Goal: Task Accomplishment & Management: Use online tool/utility

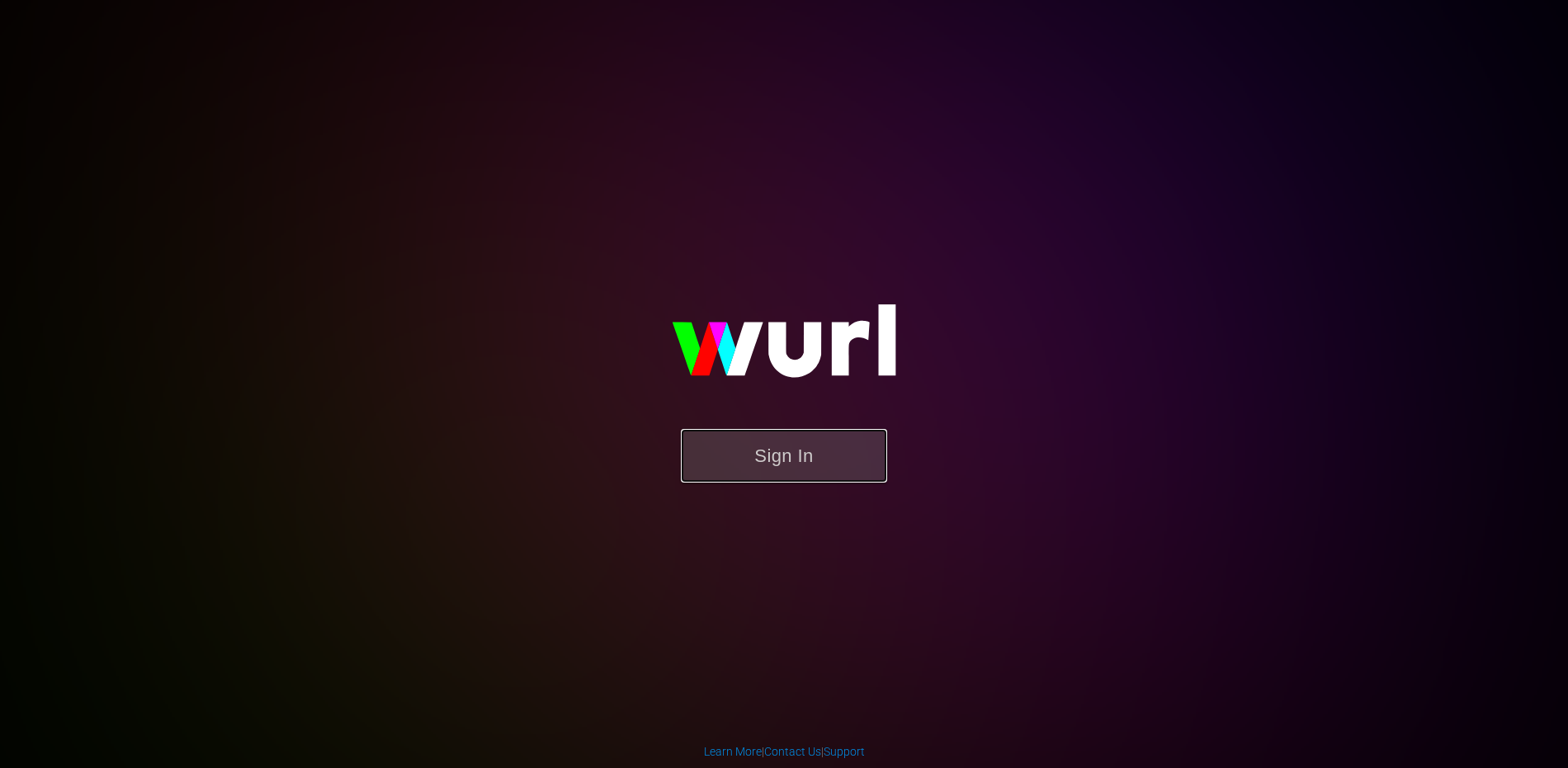
click at [792, 445] on button "Sign In" at bounding box center [784, 456] width 207 height 54
click at [775, 463] on button "Sign In" at bounding box center [784, 456] width 207 height 54
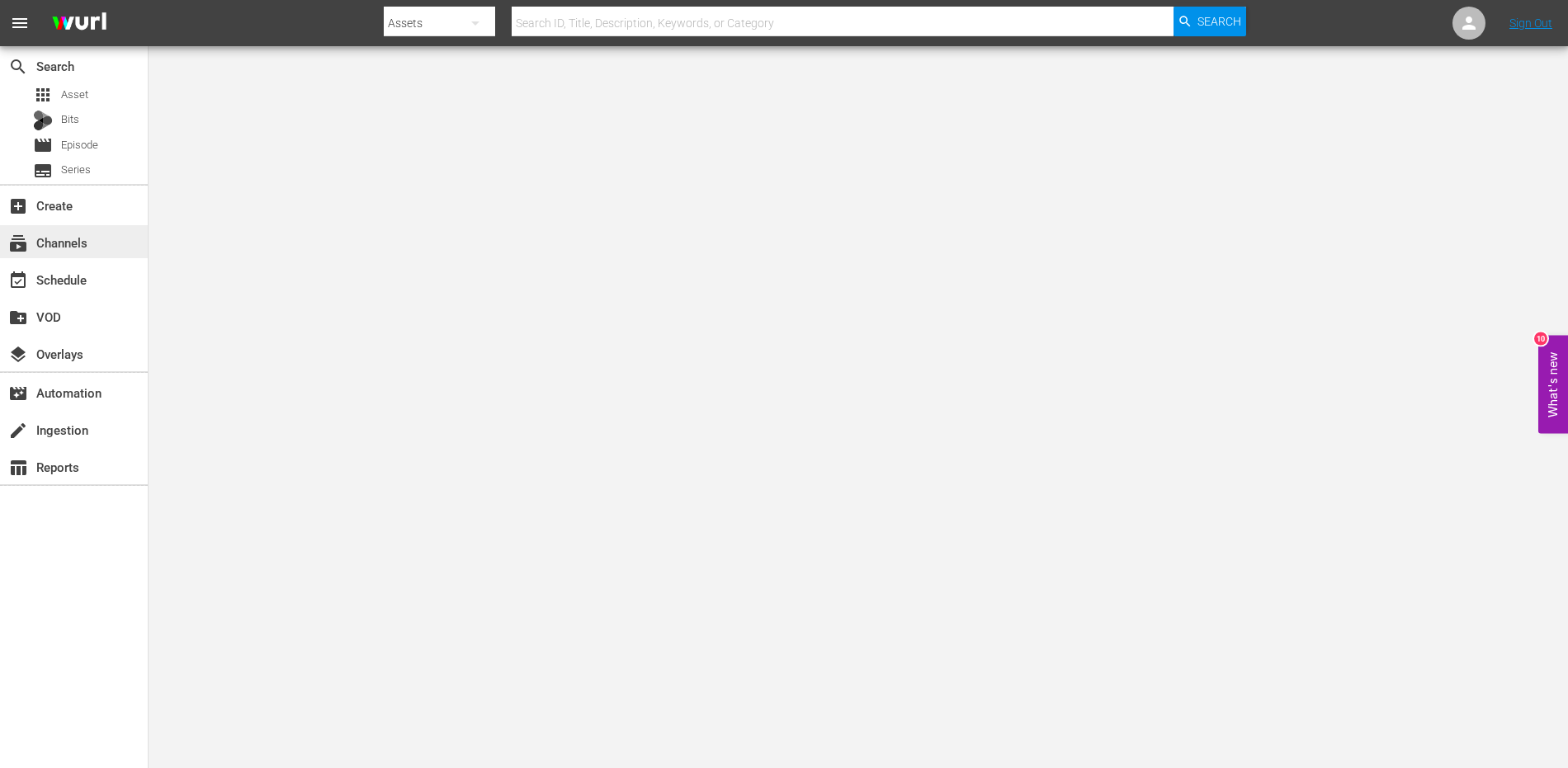
click at [45, 235] on div "subscriptions Channels" at bounding box center [46, 240] width 93 height 14
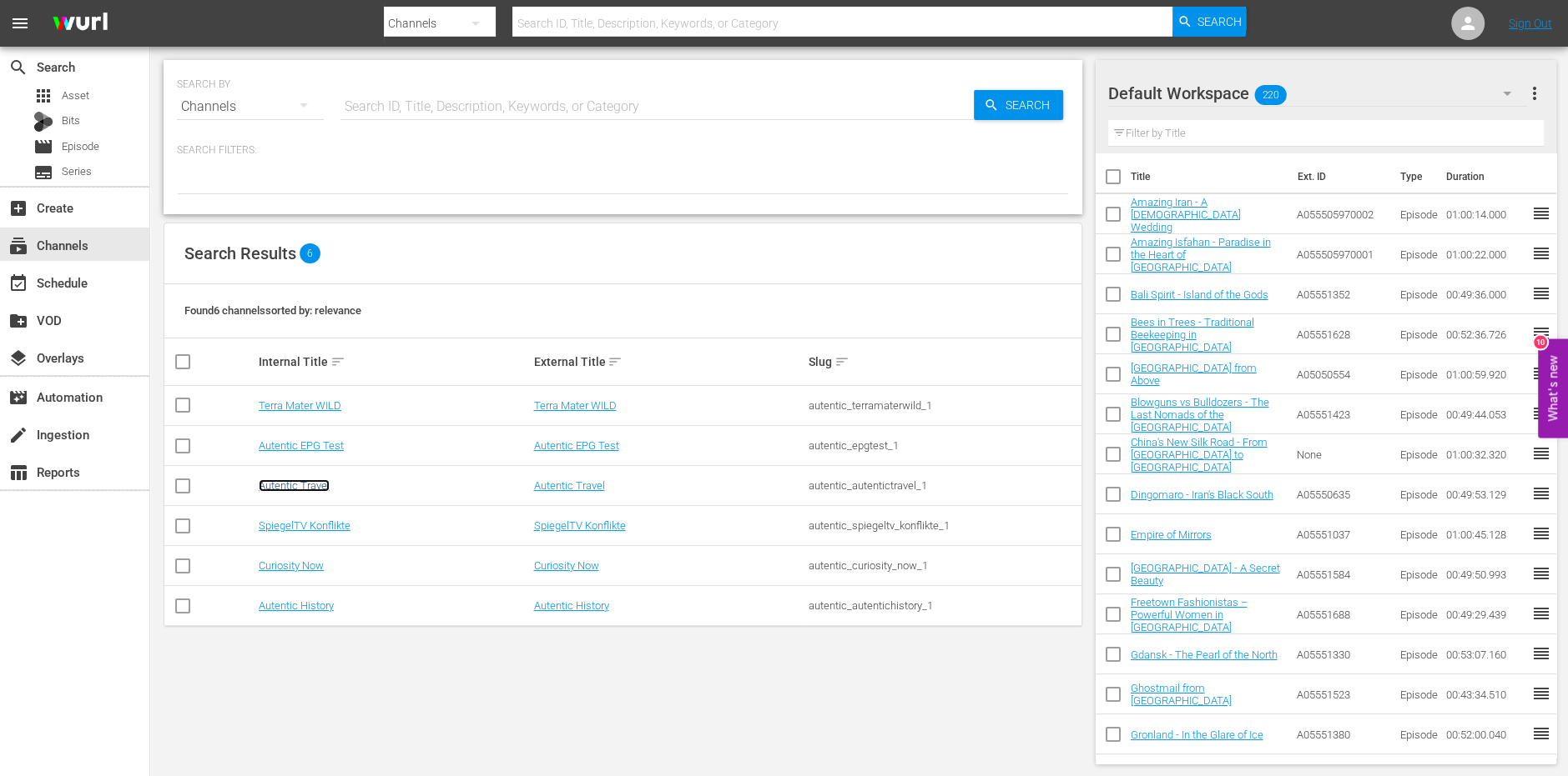
click at [287, 491] on link "Autentic Travel" at bounding box center [294, 485] width 71 height 13
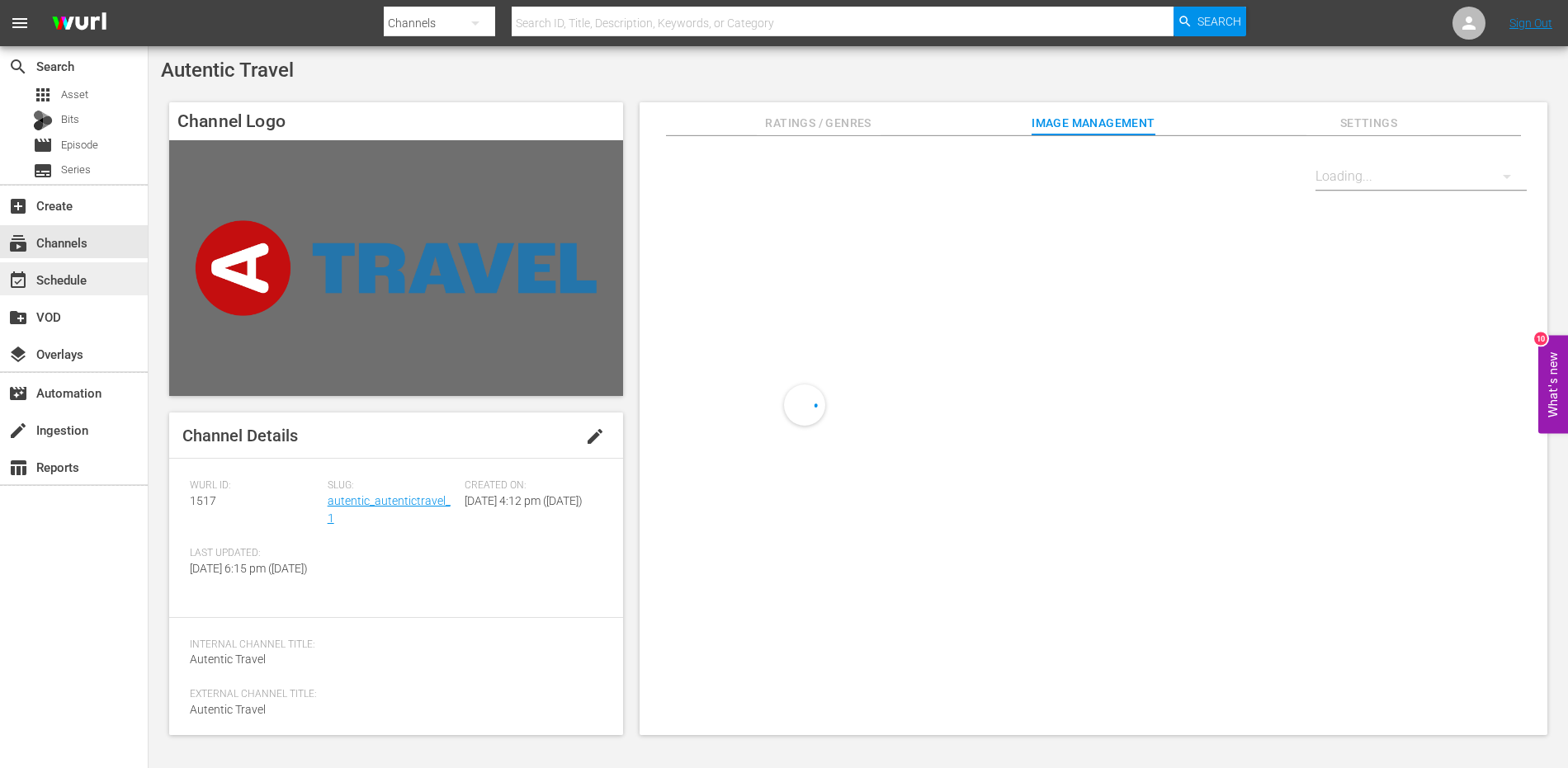
click at [66, 271] on div "event_available Schedule" at bounding box center [46, 276] width 93 height 14
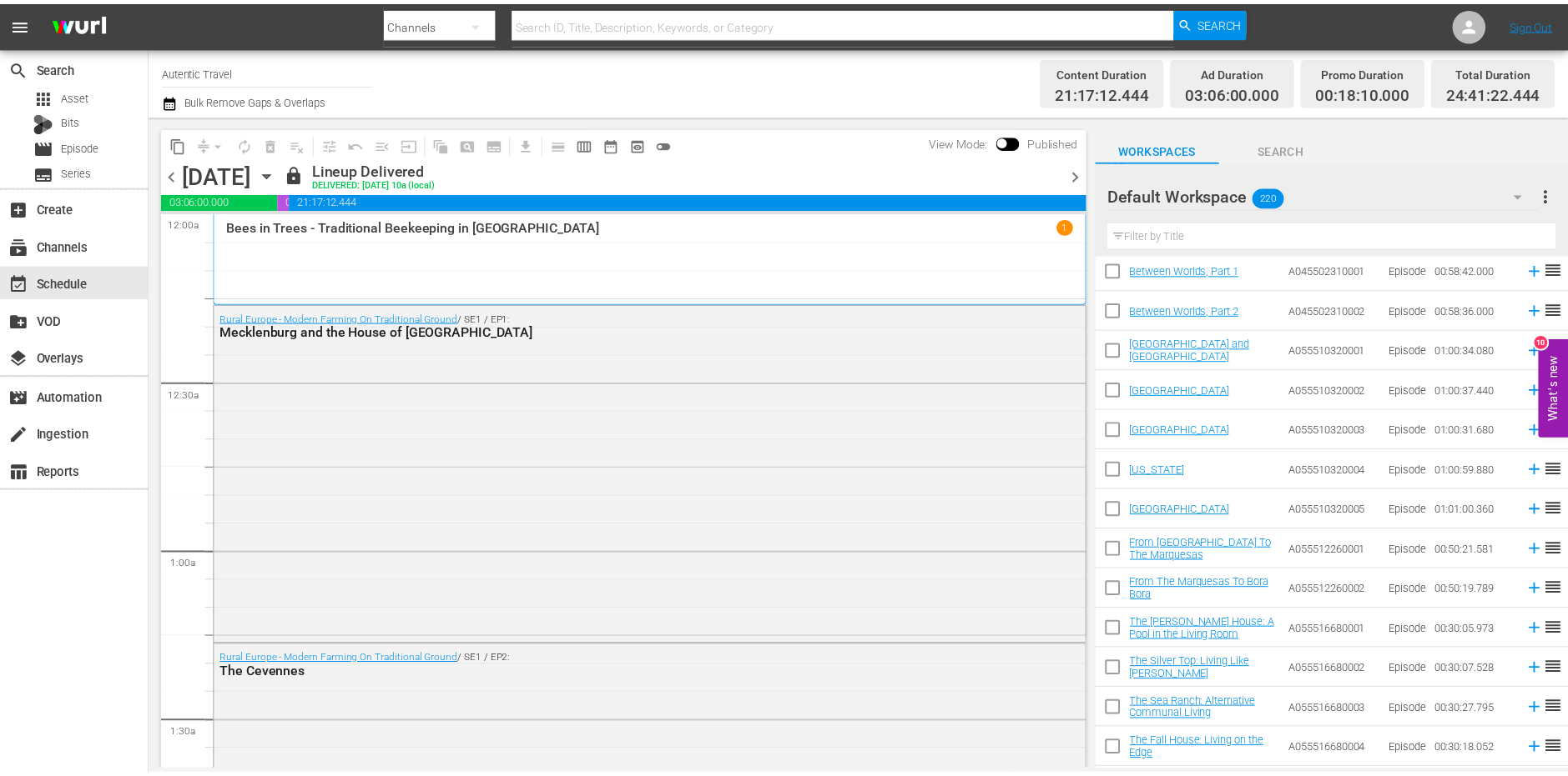
scroll to position [4127, 0]
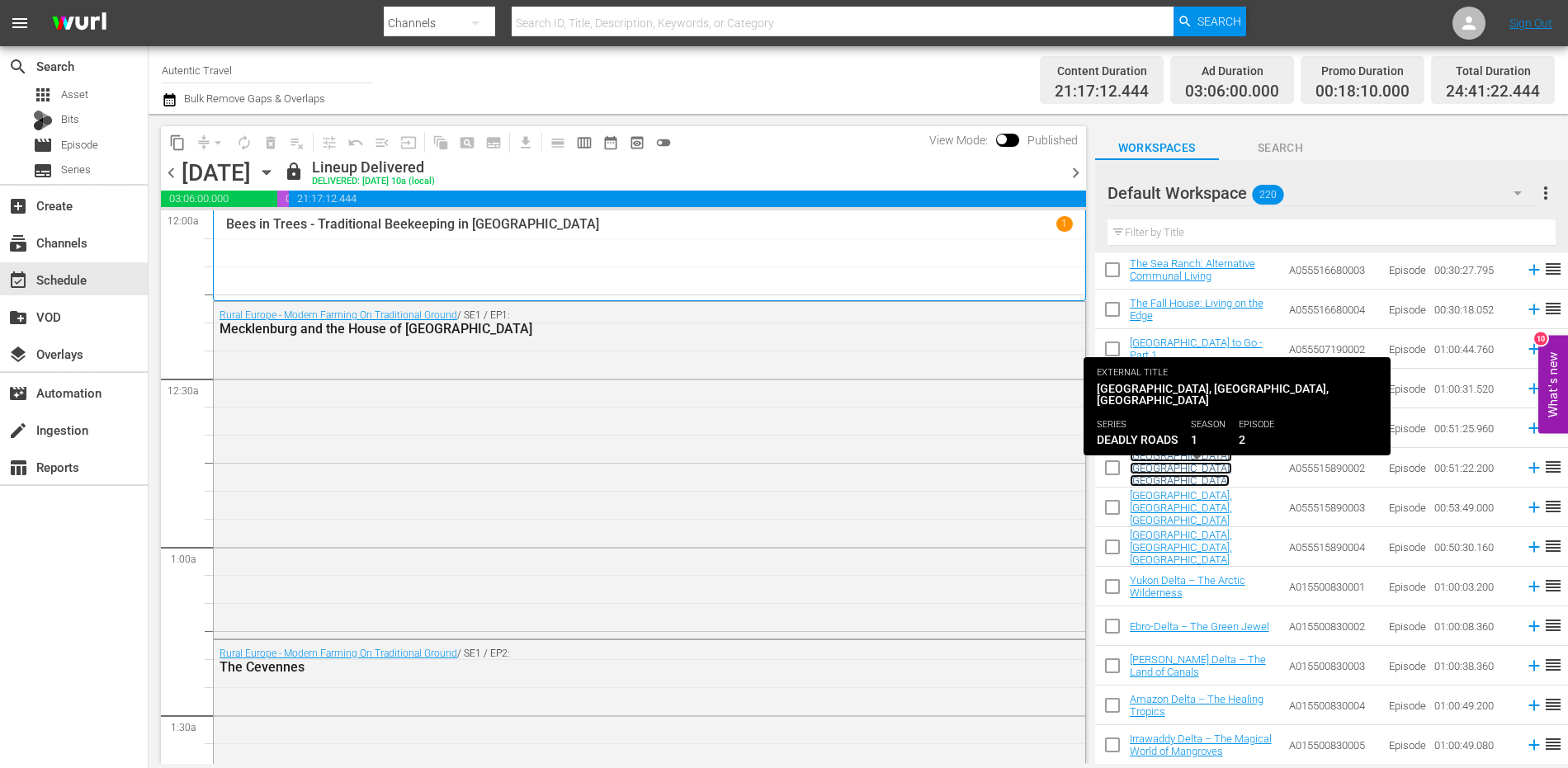
click at [1185, 467] on link "[GEOGRAPHIC_DATA], [GEOGRAPHIC_DATA], [GEOGRAPHIC_DATA]" at bounding box center [1182, 469] width 102 height 37
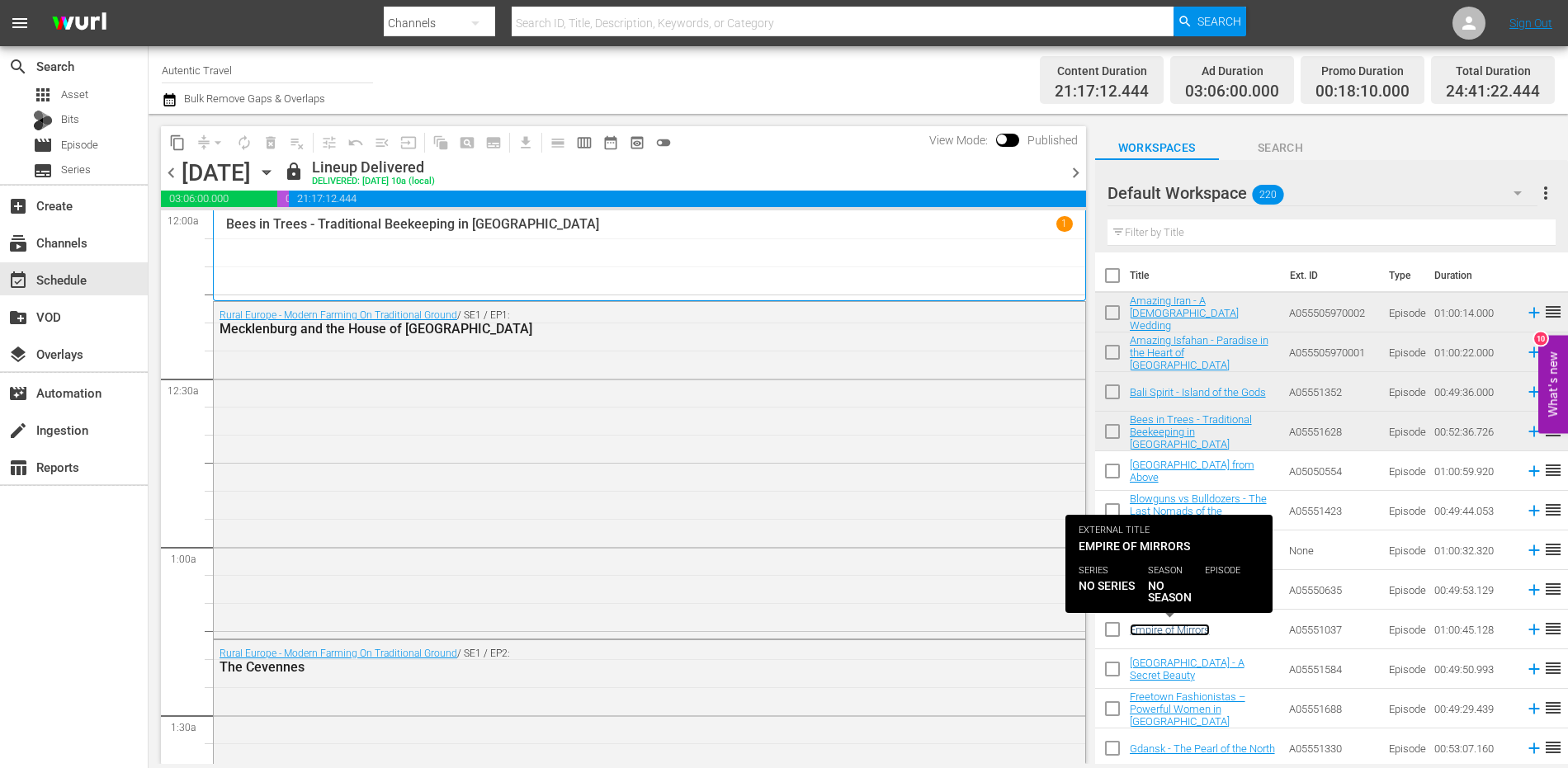
click at [1159, 630] on link "Empire of Mirrors" at bounding box center [1170, 630] width 80 height 13
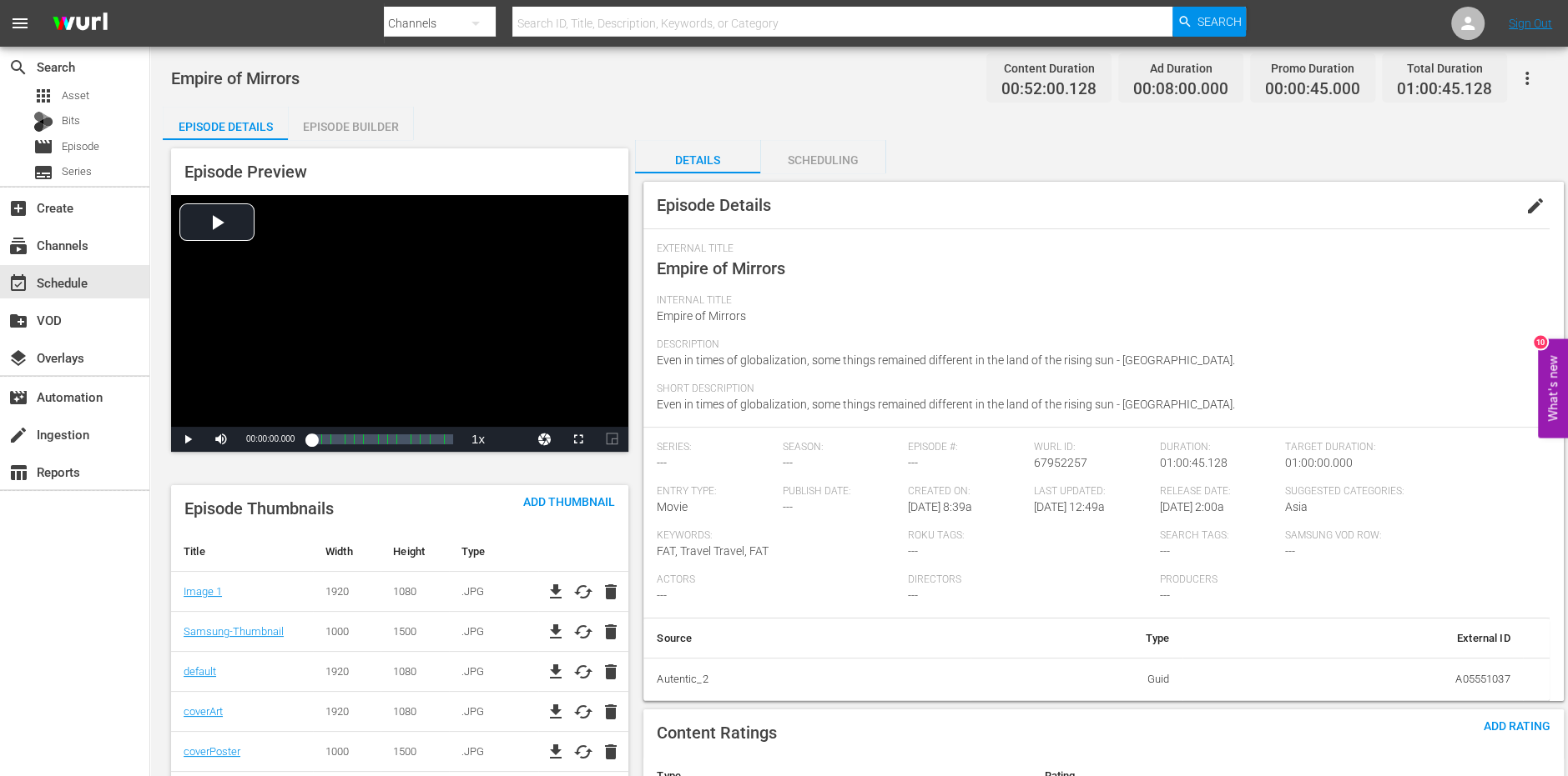
scroll to position [88, 0]
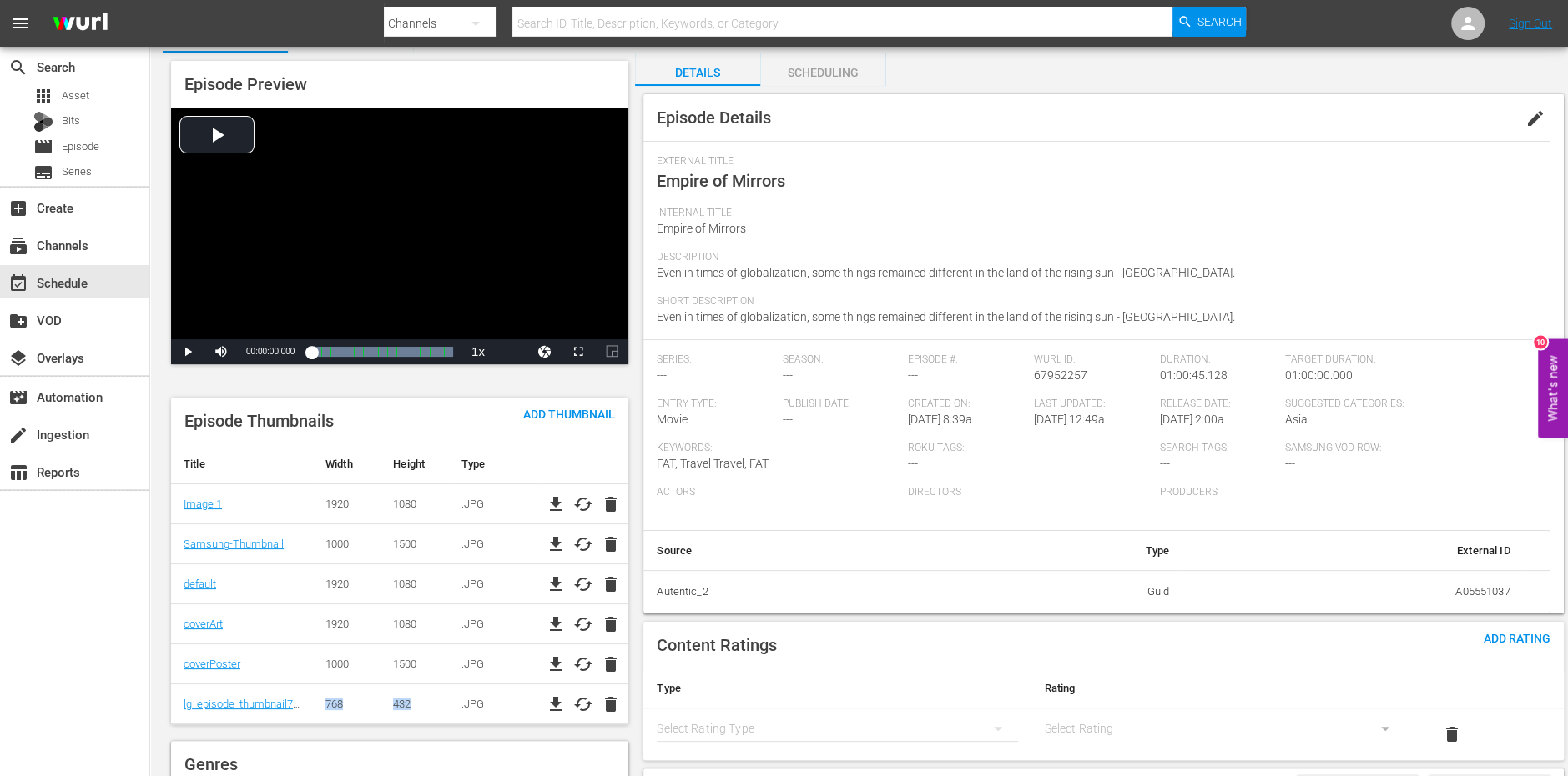
drag, startPoint x: 441, startPoint y: 705, endPoint x: 317, endPoint y: 705, distance: 124.0
click at [317, 705] on tr "lg_episode_thumbnail768x432 768 432 .JPG file_download cached delete" at bounding box center [399, 705] width 457 height 40
copy tr "768 432"
